Goal: Task Accomplishment & Management: Use online tool/utility

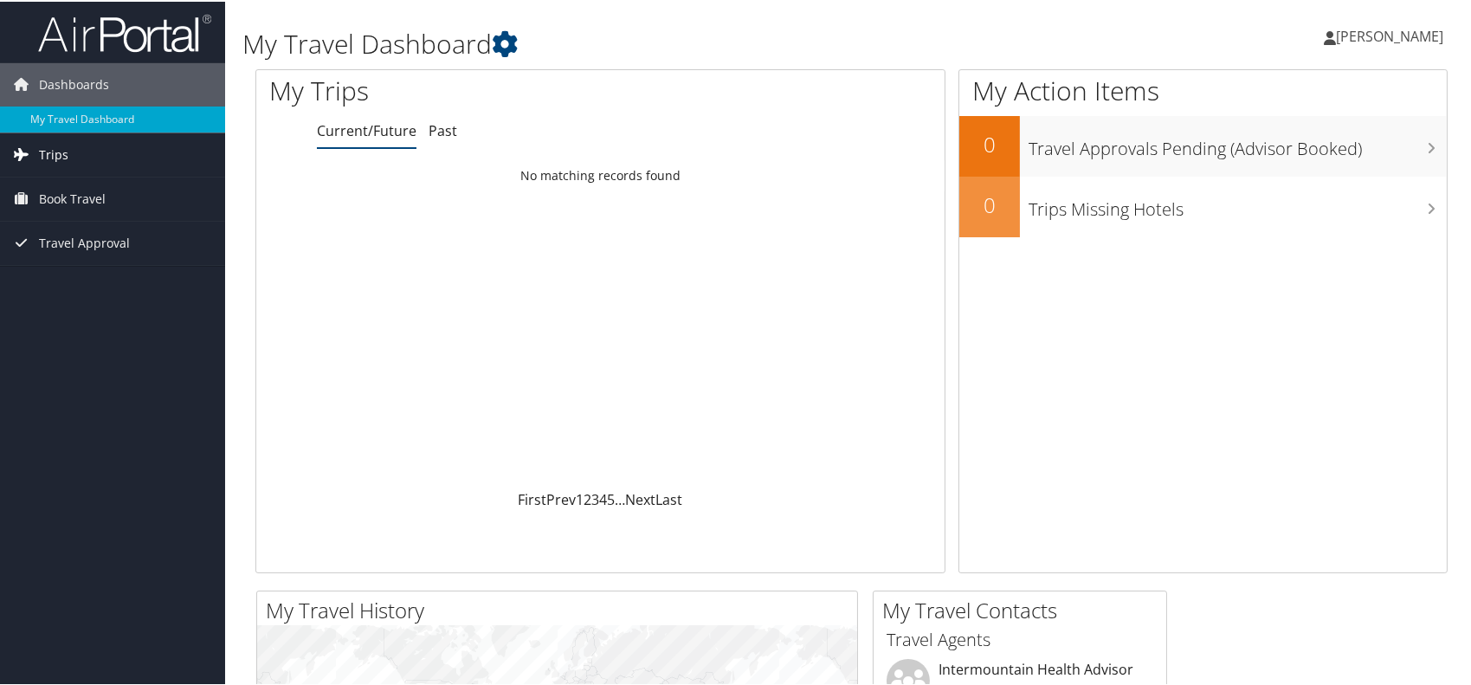
click at [112, 161] on link "Trips" at bounding box center [112, 153] width 225 height 43
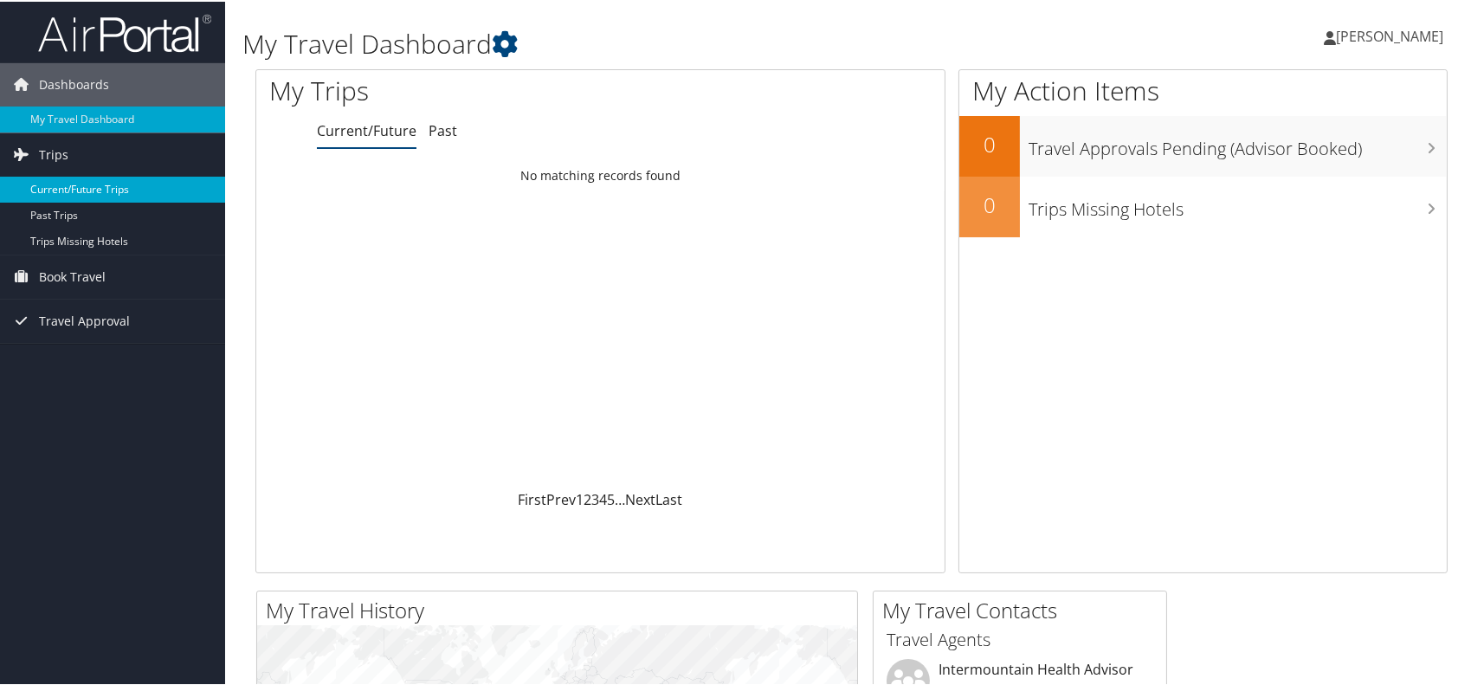
click at [95, 184] on link "Current/Future Trips" at bounding box center [112, 188] width 225 height 26
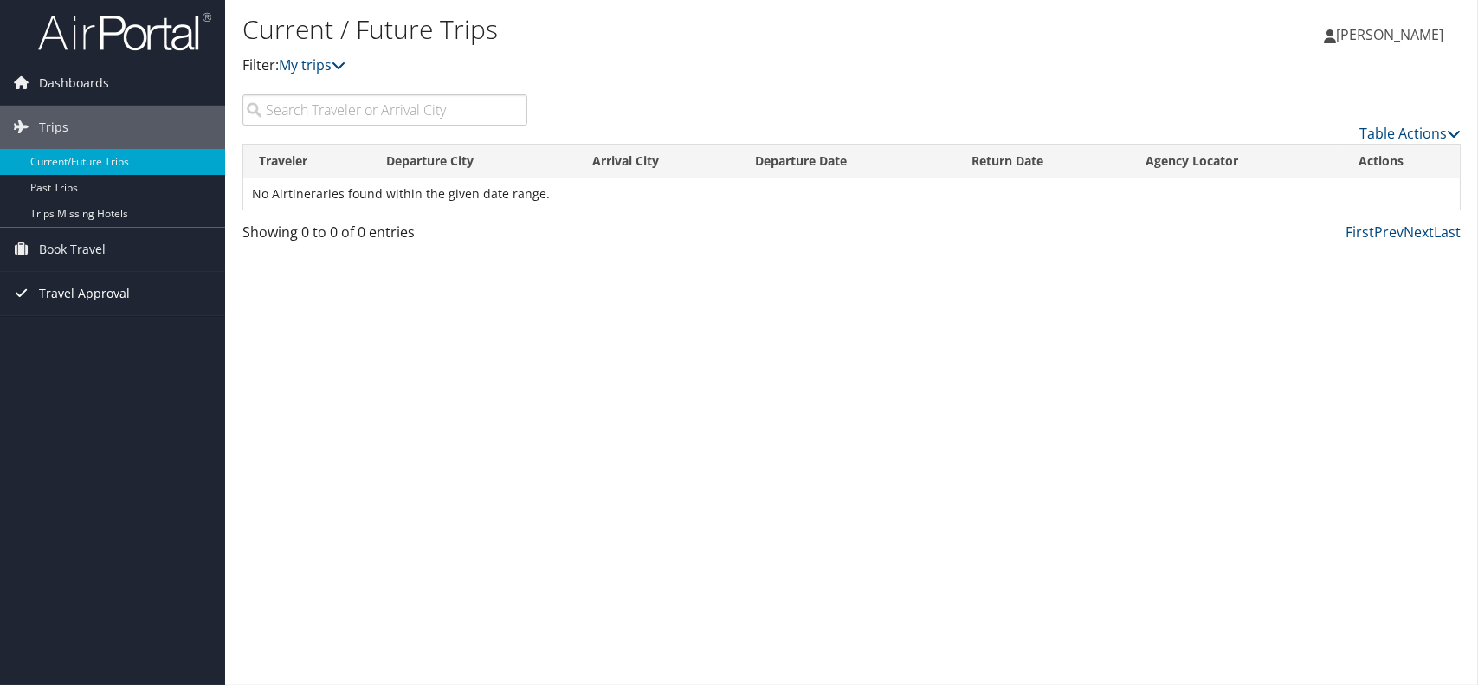
click at [87, 295] on span "Travel Approval" at bounding box center [84, 293] width 91 height 43
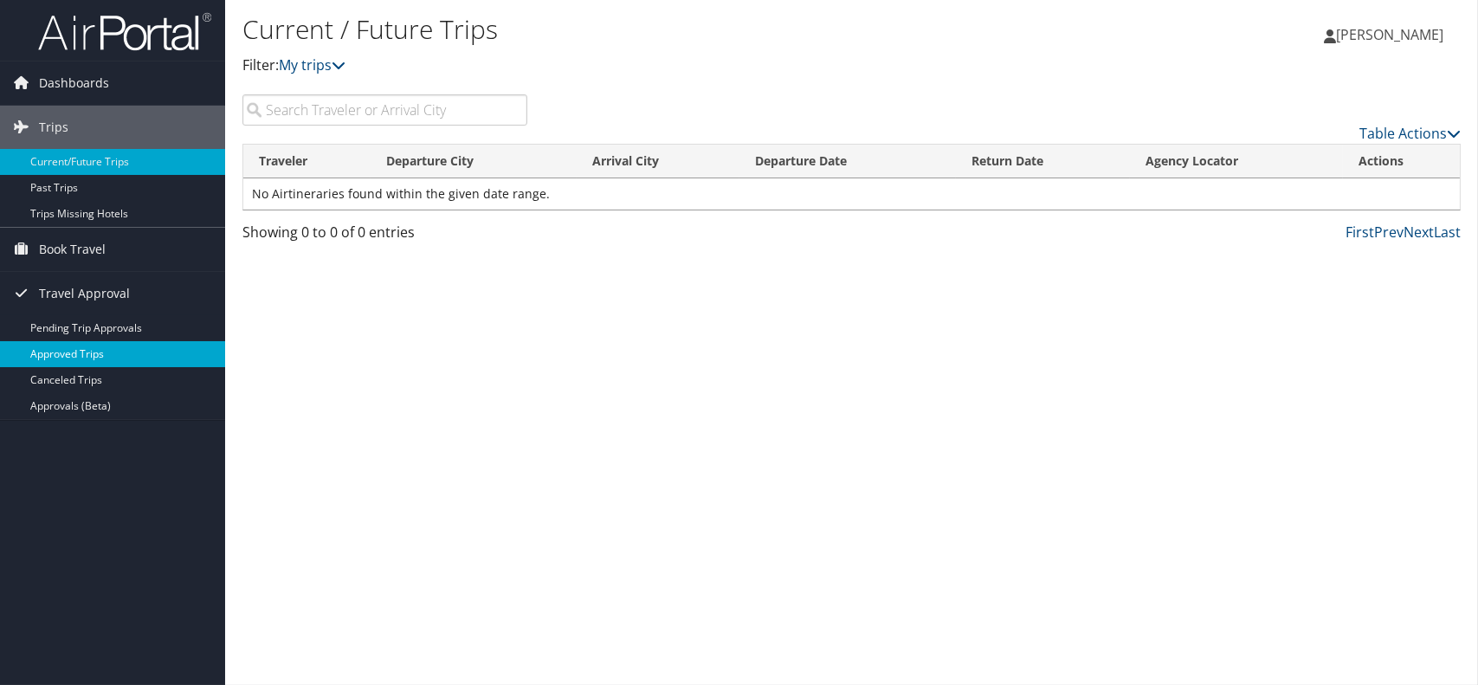
click at [97, 352] on link "Approved Trips" at bounding box center [112, 354] width 225 height 26
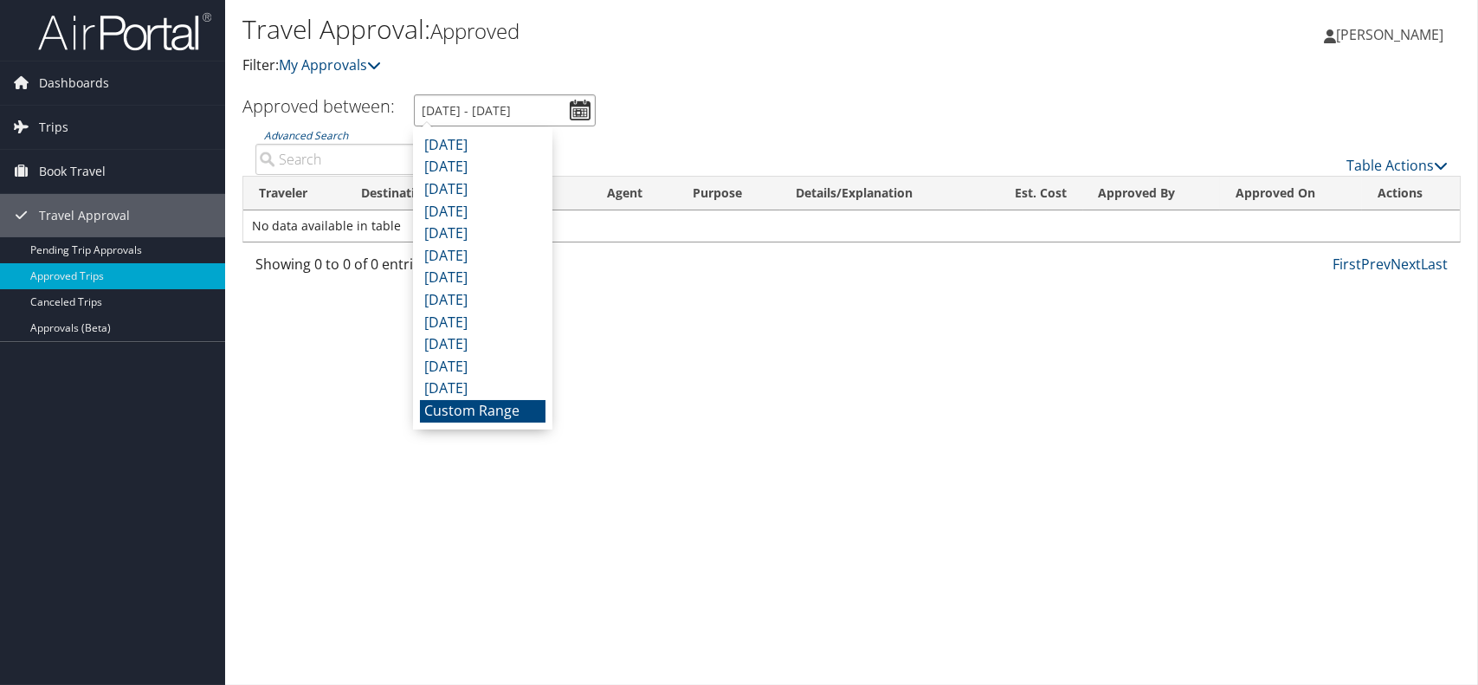
click at [481, 117] on input "9/8/2025 - 10/8/2025" at bounding box center [505, 110] width 182 height 32
click at [464, 386] on li "October 2024" at bounding box center [483, 389] width 126 height 23
click at [527, 113] on input "10/1/2024 - 10/31/2024" at bounding box center [505, 110] width 182 height 32
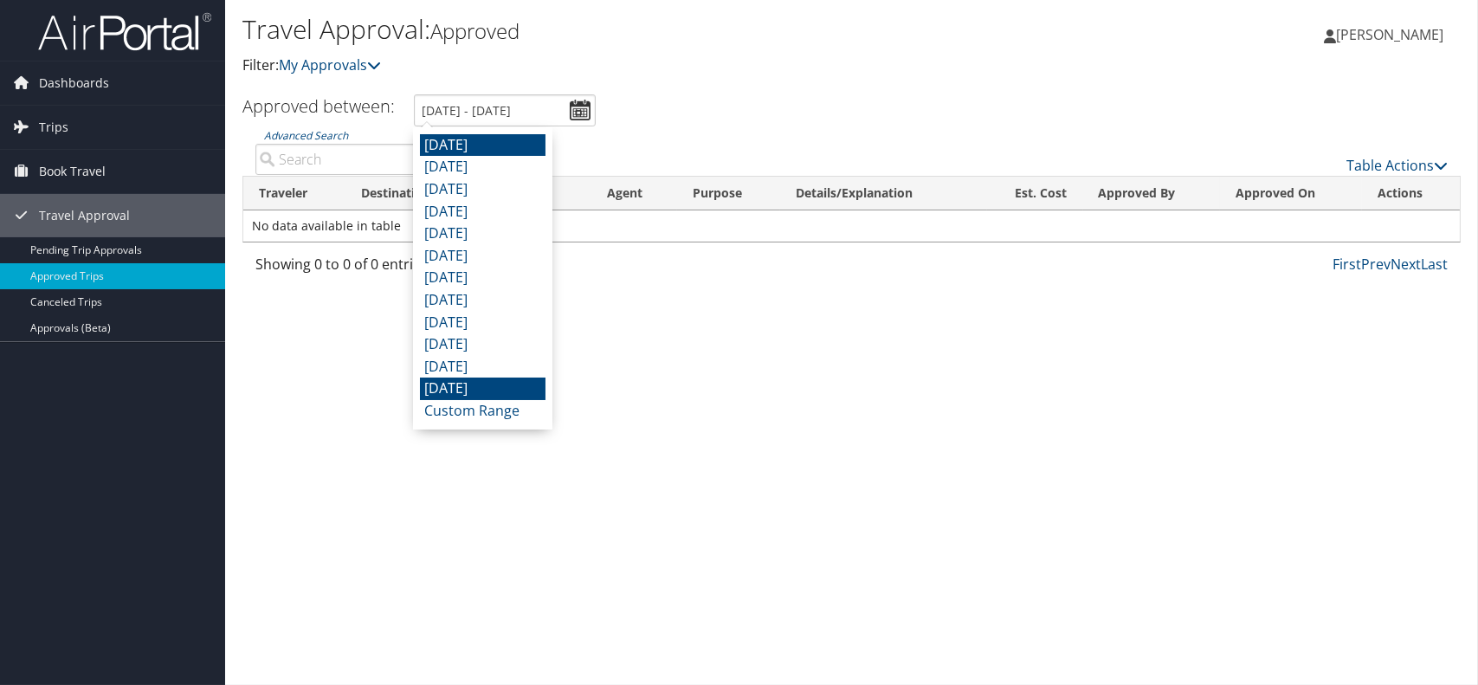
click at [494, 154] on li "September 2025" at bounding box center [483, 145] width 126 height 23
click at [499, 107] on input "9/1/2025 - 9/30/2025" at bounding box center [505, 110] width 182 height 32
click at [484, 162] on li "August 2025" at bounding box center [483, 167] width 126 height 23
click at [495, 109] on input "8/1/2025 - 8/31/2025" at bounding box center [505, 110] width 182 height 32
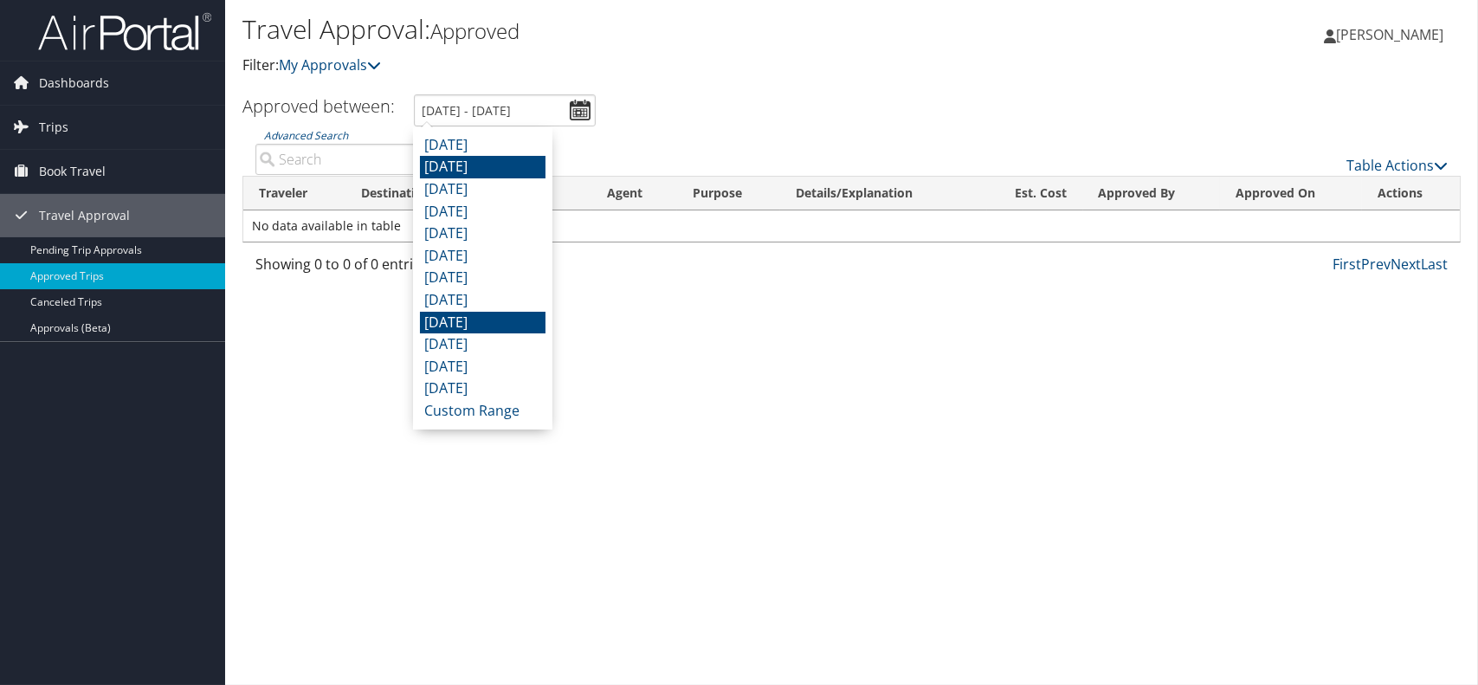
click at [475, 322] on li "January 2025" at bounding box center [483, 323] width 126 height 23
type input "1/1/2025 - 1/31/2025"
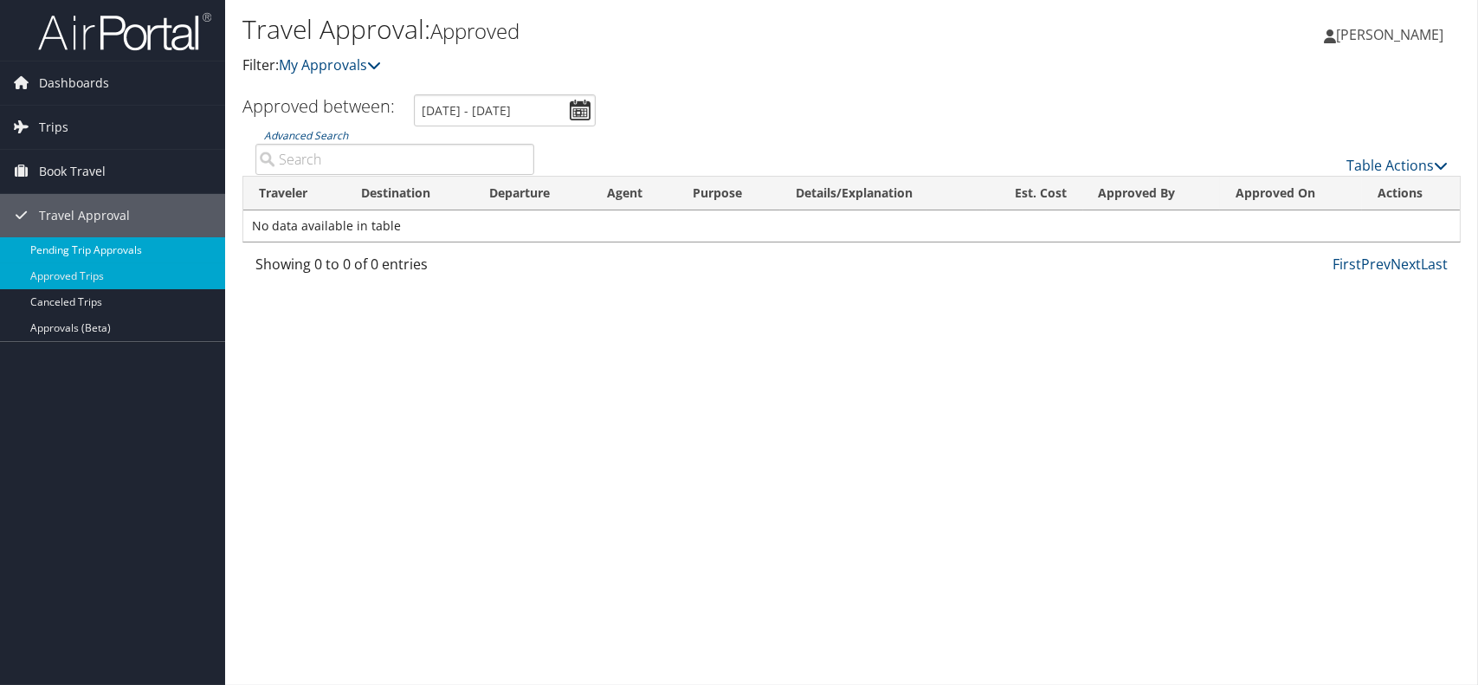
click at [122, 255] on link "Pending Trip Approvals" at bounding box center [112, 250] width 225 height 26
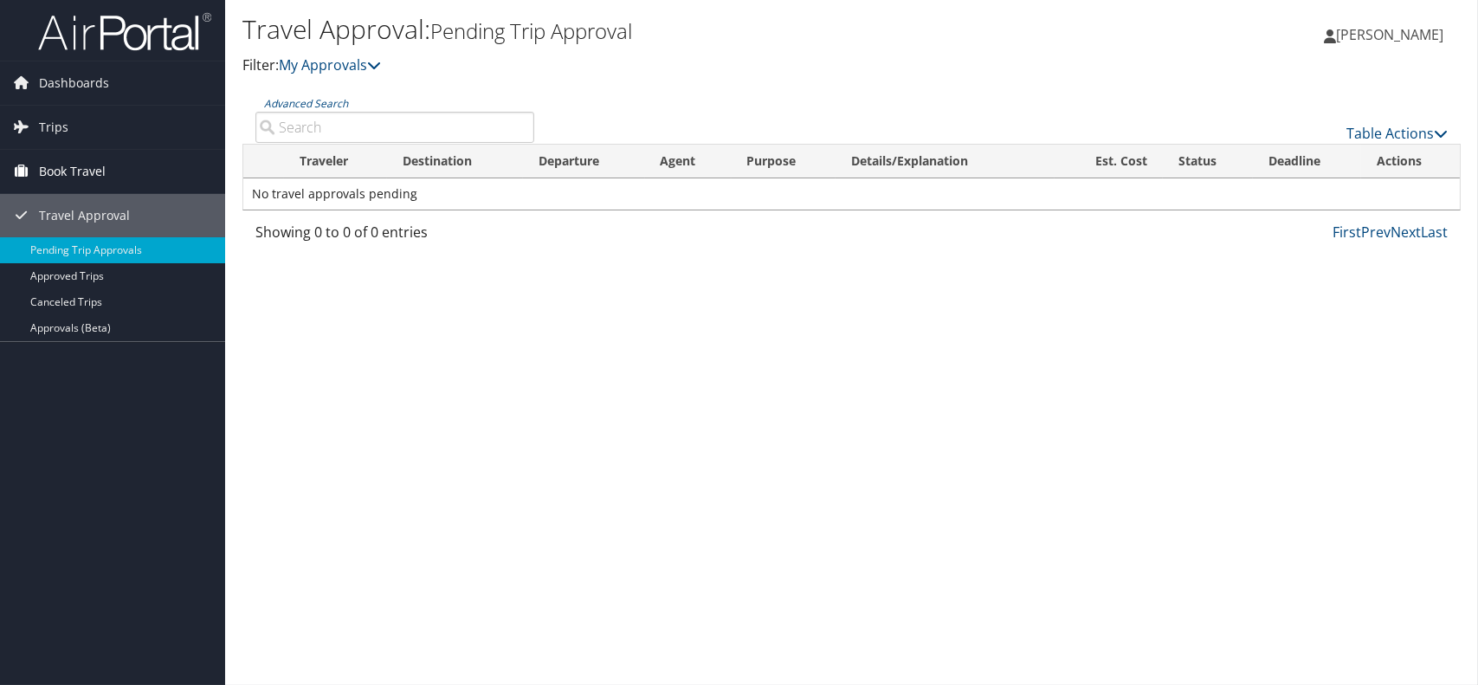
click at [104, 163] on span "Book Travel" at bounding box center [72, 171] width 67 height 43
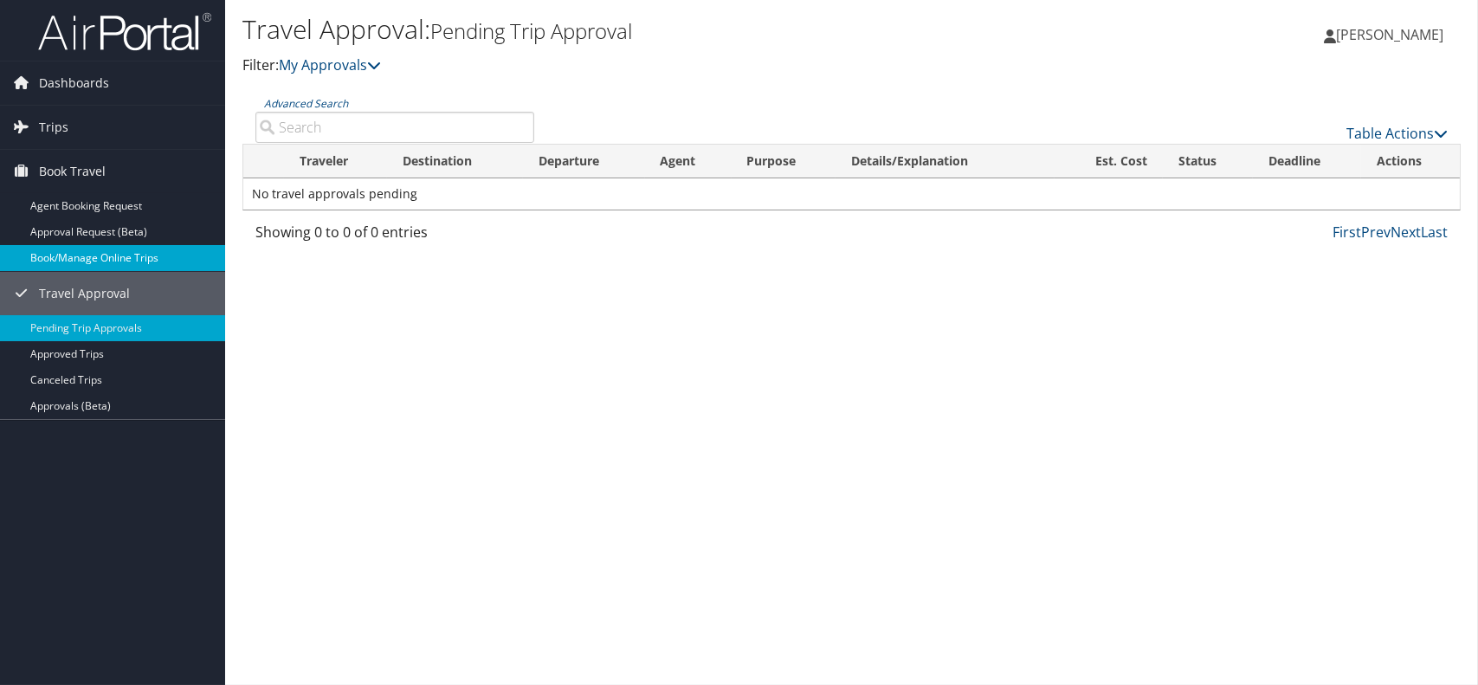
click at [165, 265] on link "Book/Manage Online Trips" at bounding box center [112, 258] width 225 height 26
click at [93, 170] on span "Book Travel" at bounding box center [72, 171] width 67 height 43
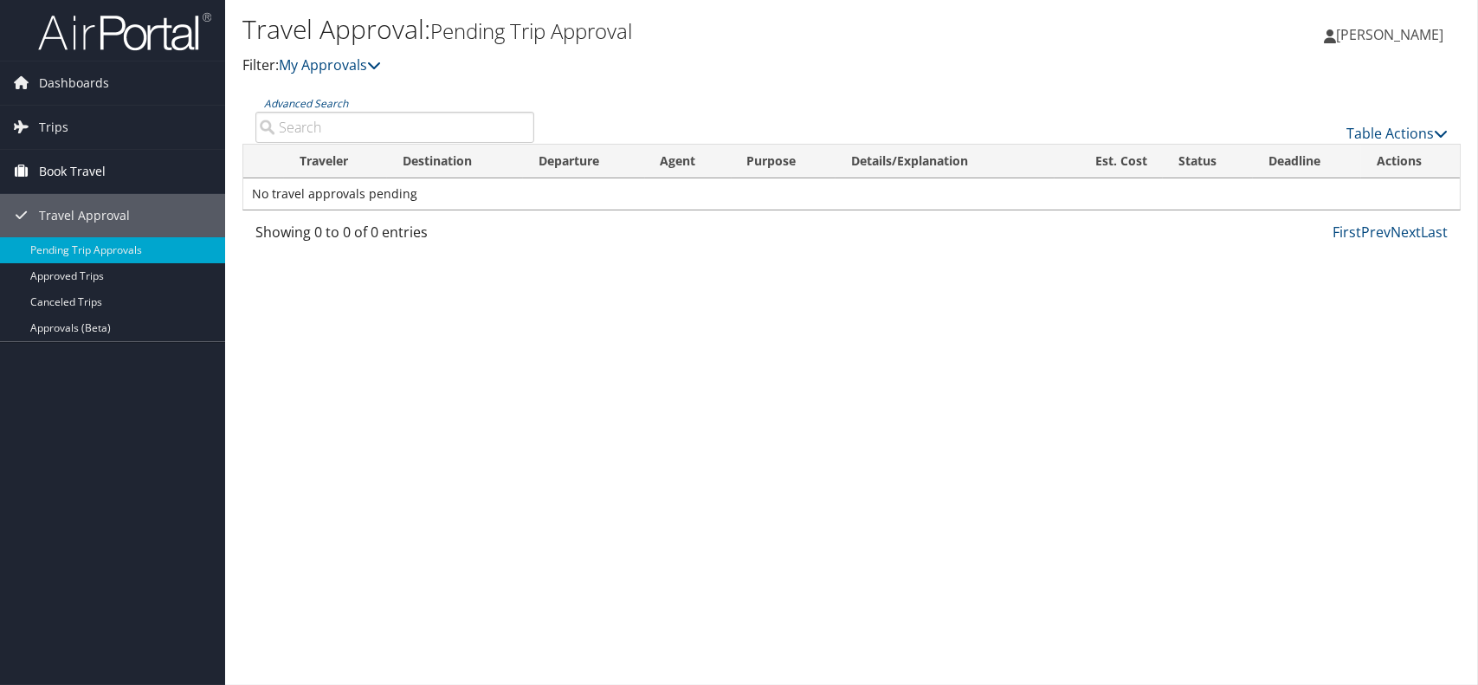
click at [93, 170] on span "Book Travel" at bounding box center [72, 171] width 67 height 43
